Goal: Task Accomplishment & Management: Manage account settings

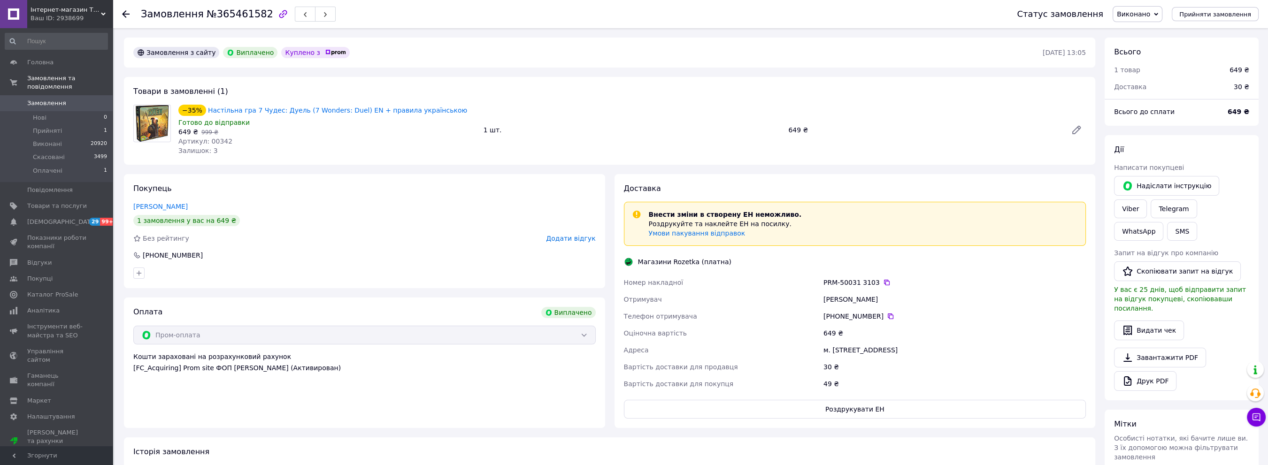
scroll to position [8, 0]
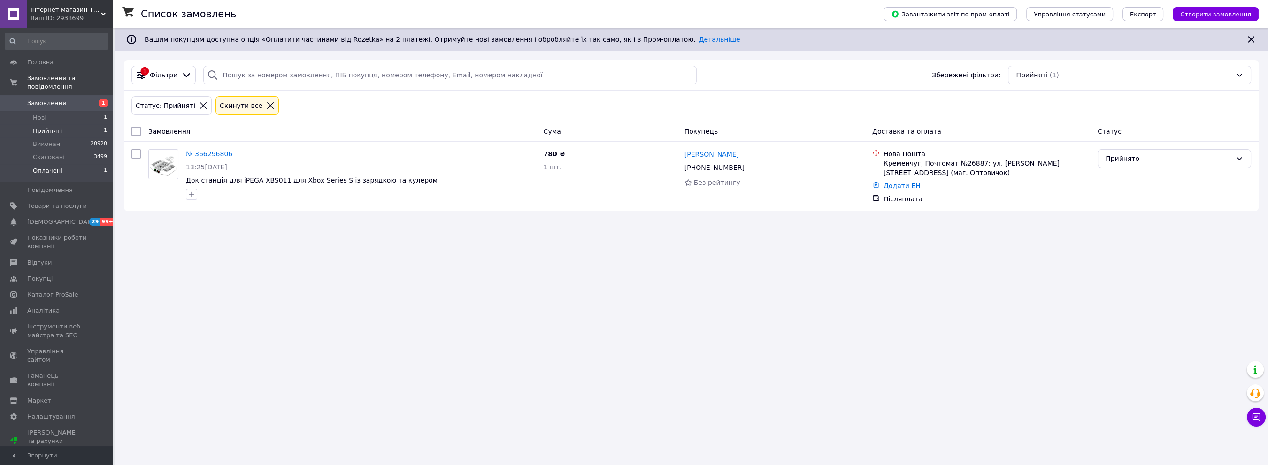
click at [52, 167] on span "Оплачені" at bounding box center [48, 171] width 30 height 8
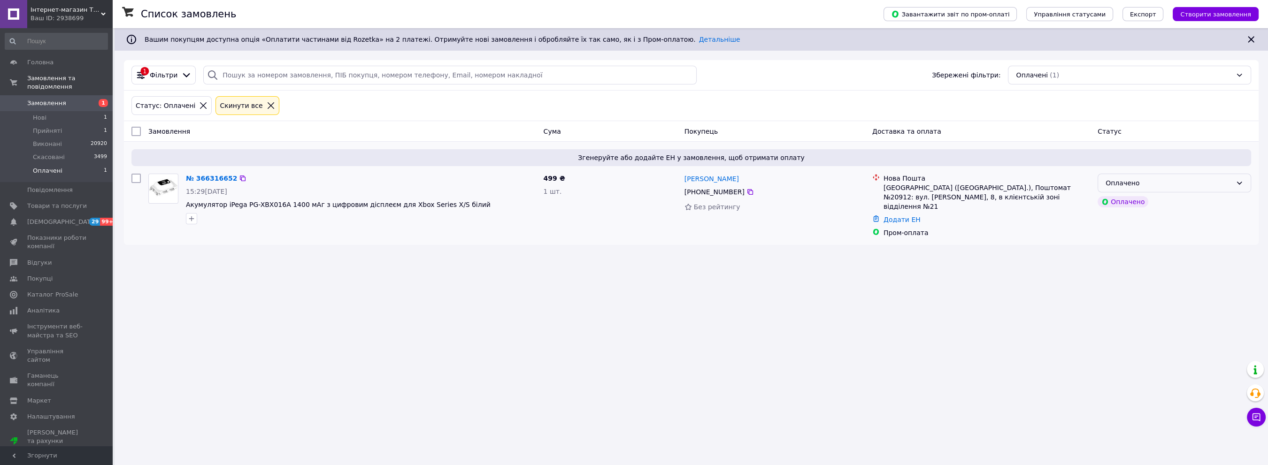
click at [1134, 187] on div "Оплачено" at bounding box center [1169, 183] width 126 height 10
click at [1124, 203] on li "Прийнято" at bounding box center [1174, 203] width 153 height 17
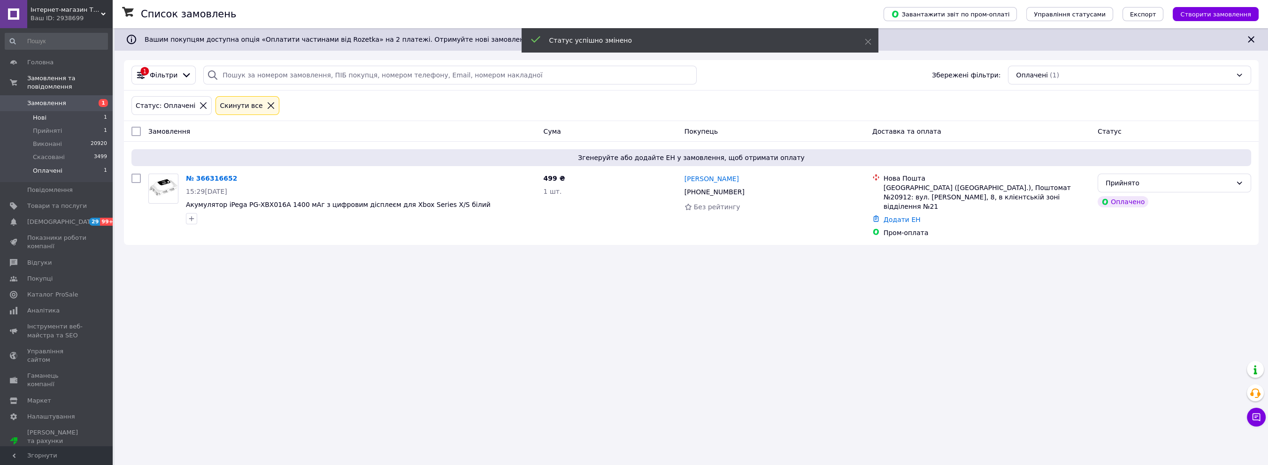
click at [44, 114] on span "Нові" at bounding box center [40, 118] width 14 height 8
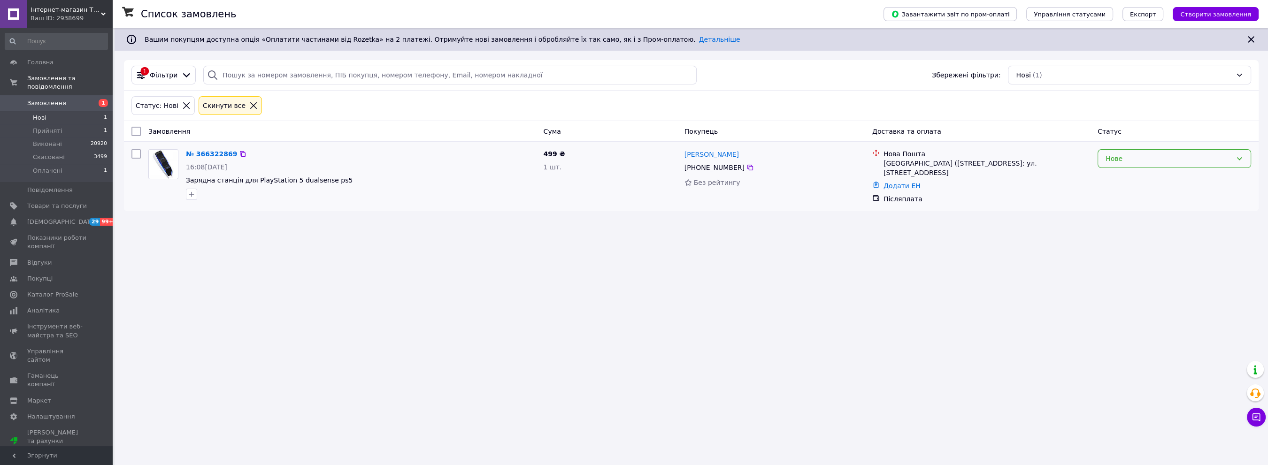
click at [1181, 151] on div "Нове" at bounding box center [1175, 158] width 154 height 19
click at [1152, 179] on li "Прийнято" at bounding box center [1174, 178] width 153 height 17
drag, startPoint x: 960, startPoint y: 291, endPoint x: 855, endPoint y: 22, distance: 288.8
click at [962, 290] on div "Список замовлень Завантажити звіт по пром-оплаті Управління статусами Експорт С…" at bounding box center [691, 232] width 1153 height 465
